Goal: Transaction & Acquisition: Purchase product/service

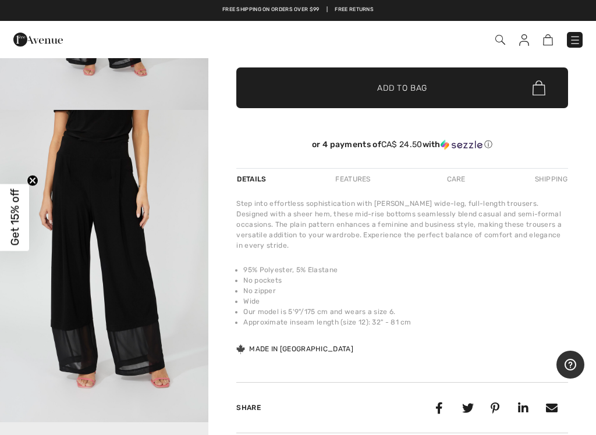
scroll to position [254, 0]
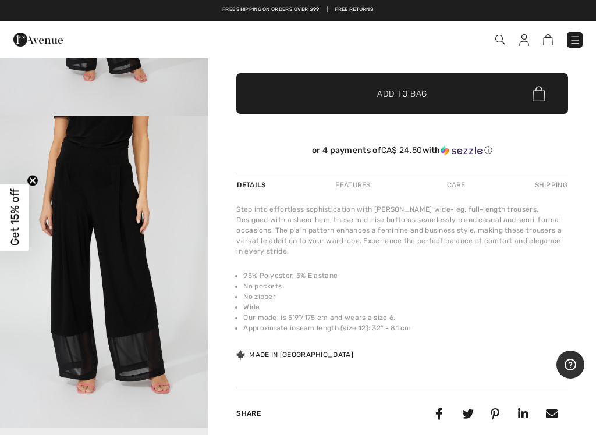
click at [550, 40] on img at bounding box center [548, 39] width 10 height 11
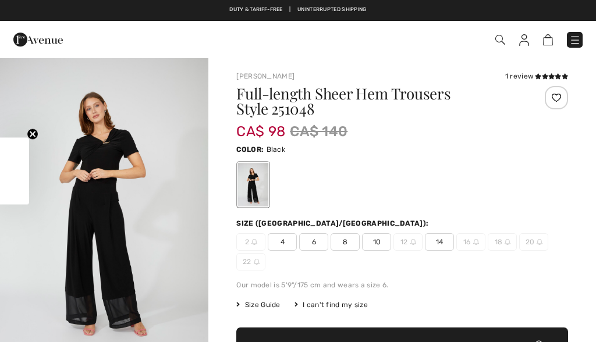
checkbox input "true"
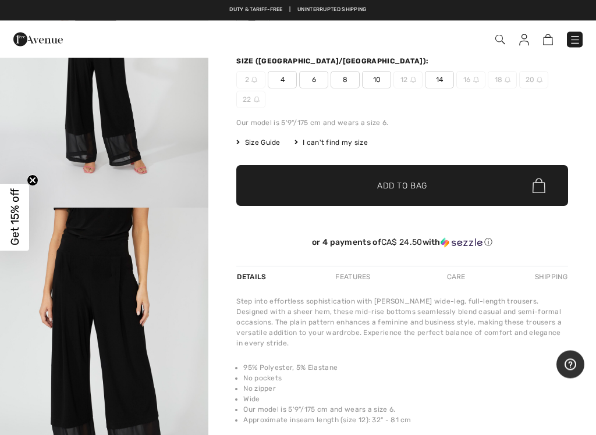
scroll to position [163, 0]
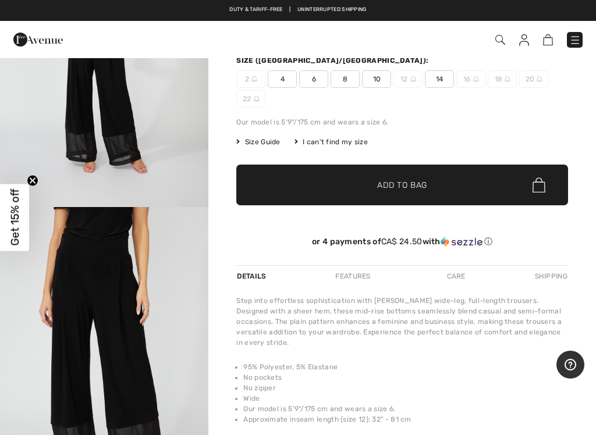
click at [541, 188] on img at bounding box center [538, 184] width 13 height 15
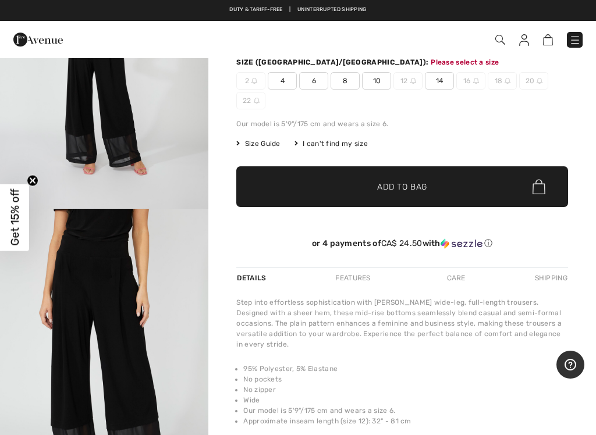
scroll to position [134, 0]
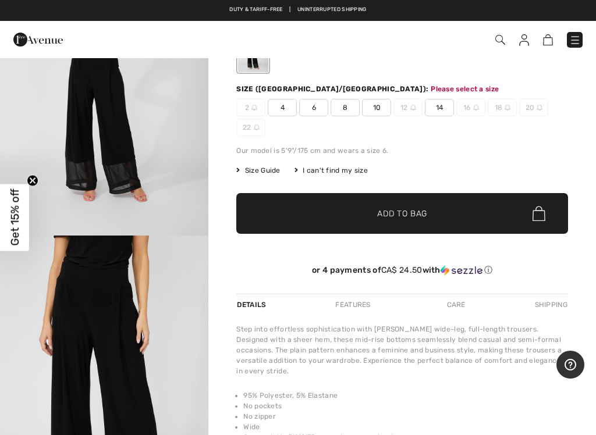
click at [541, 216] on img at bounding box center [538, 213] width 13 height 15
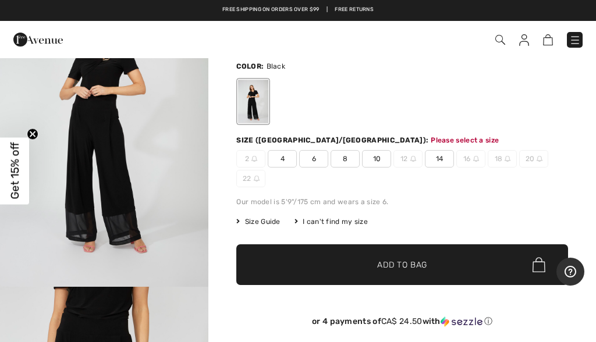
scroll to position [0, 0]
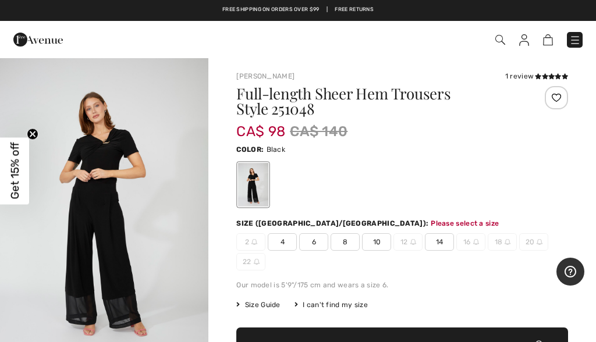
click at [563, 101] on div at bounding box center [555, 97] width 23 height 23
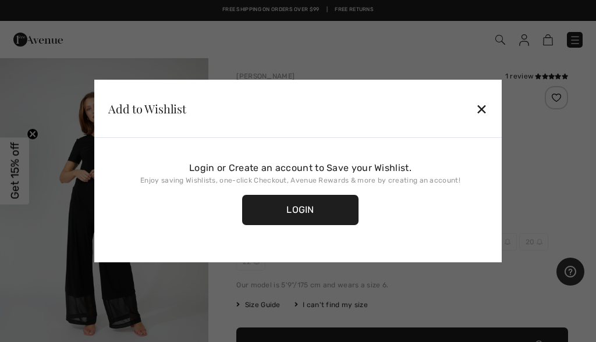
click at [486, 109] on div "✕" at bounding box center [481, 109] width 12 height 24
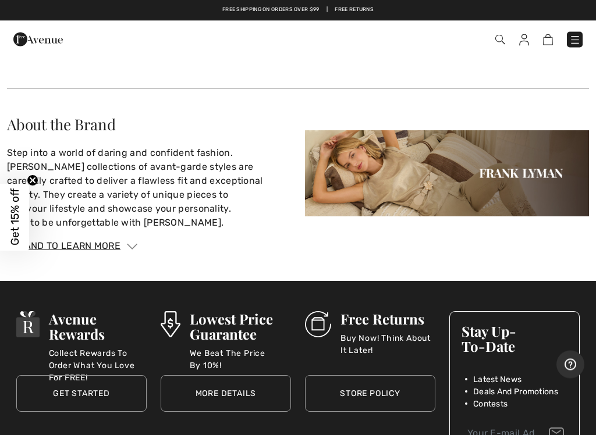
scroll to position [1729, 0]
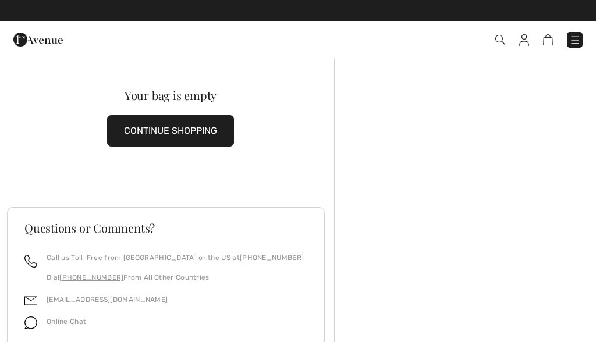
checkbox input "true"
